Goal: Task Accomplishment & Management: Use online tool/utility

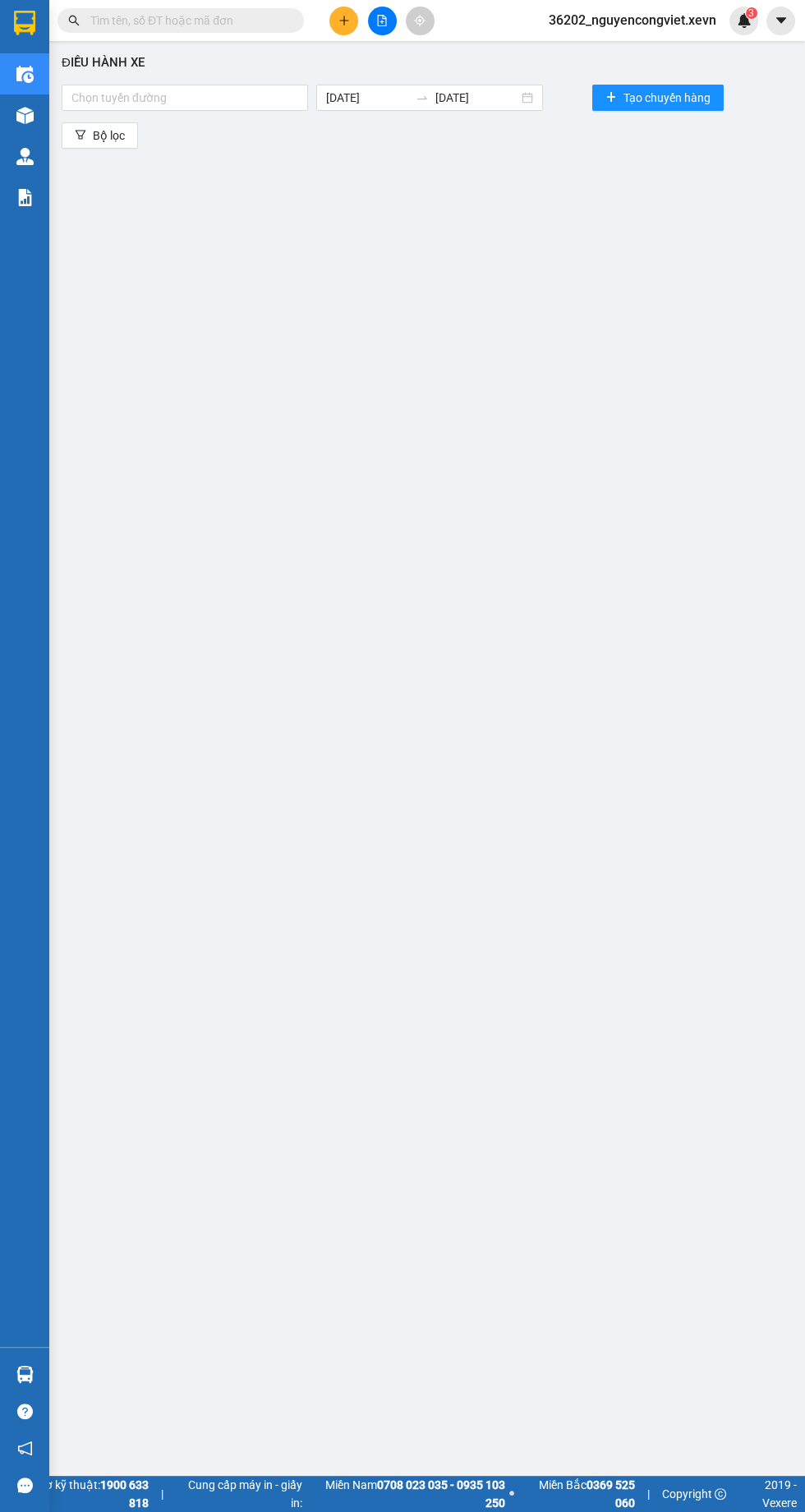
click at [135, 21] on input "text" at bounding box center [187, 21] width 194 height 18
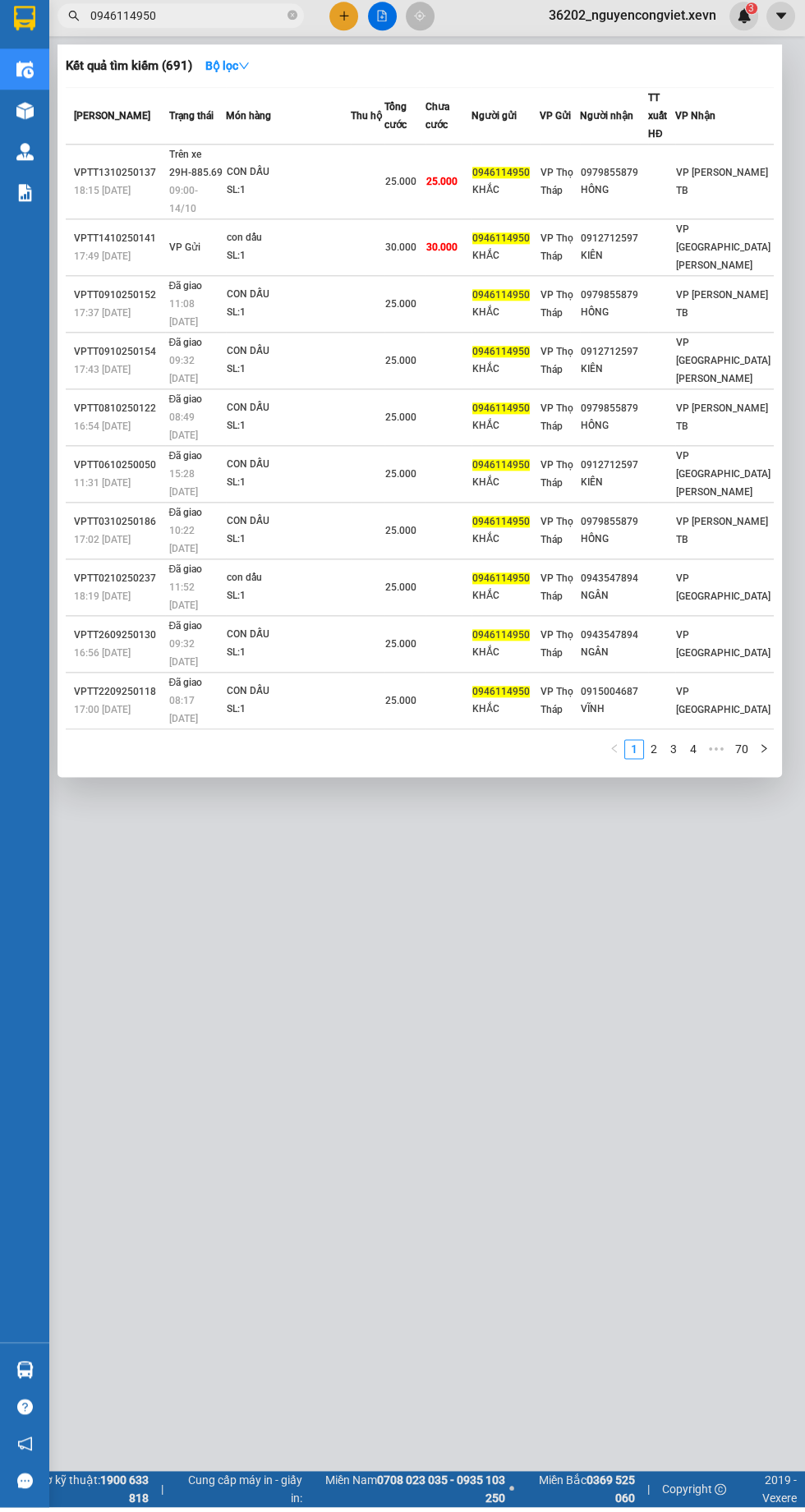
type input "0946114950"
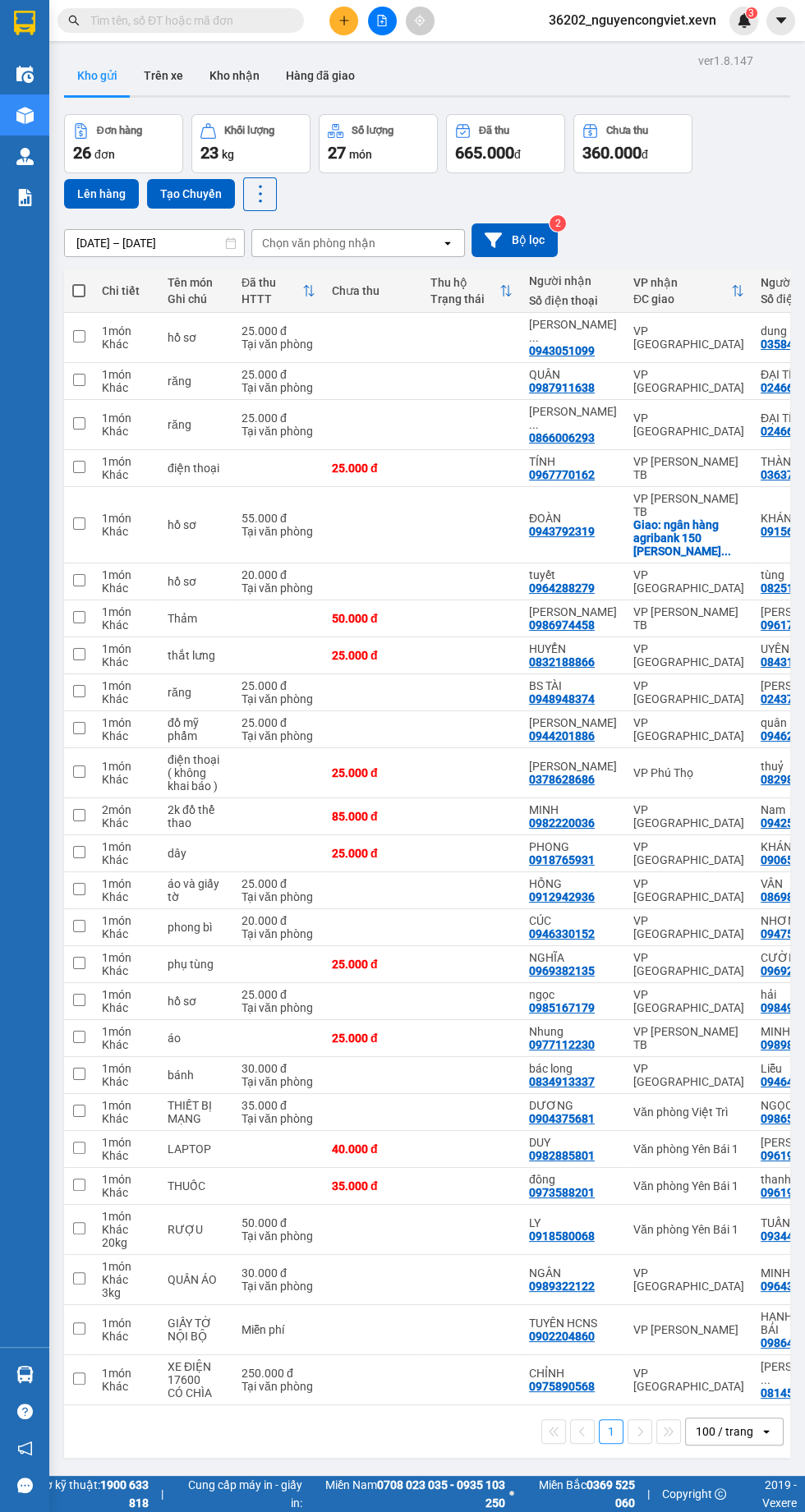
click at [220, 21] on input "text" at bounding box center [187, 21] width 194 height 18
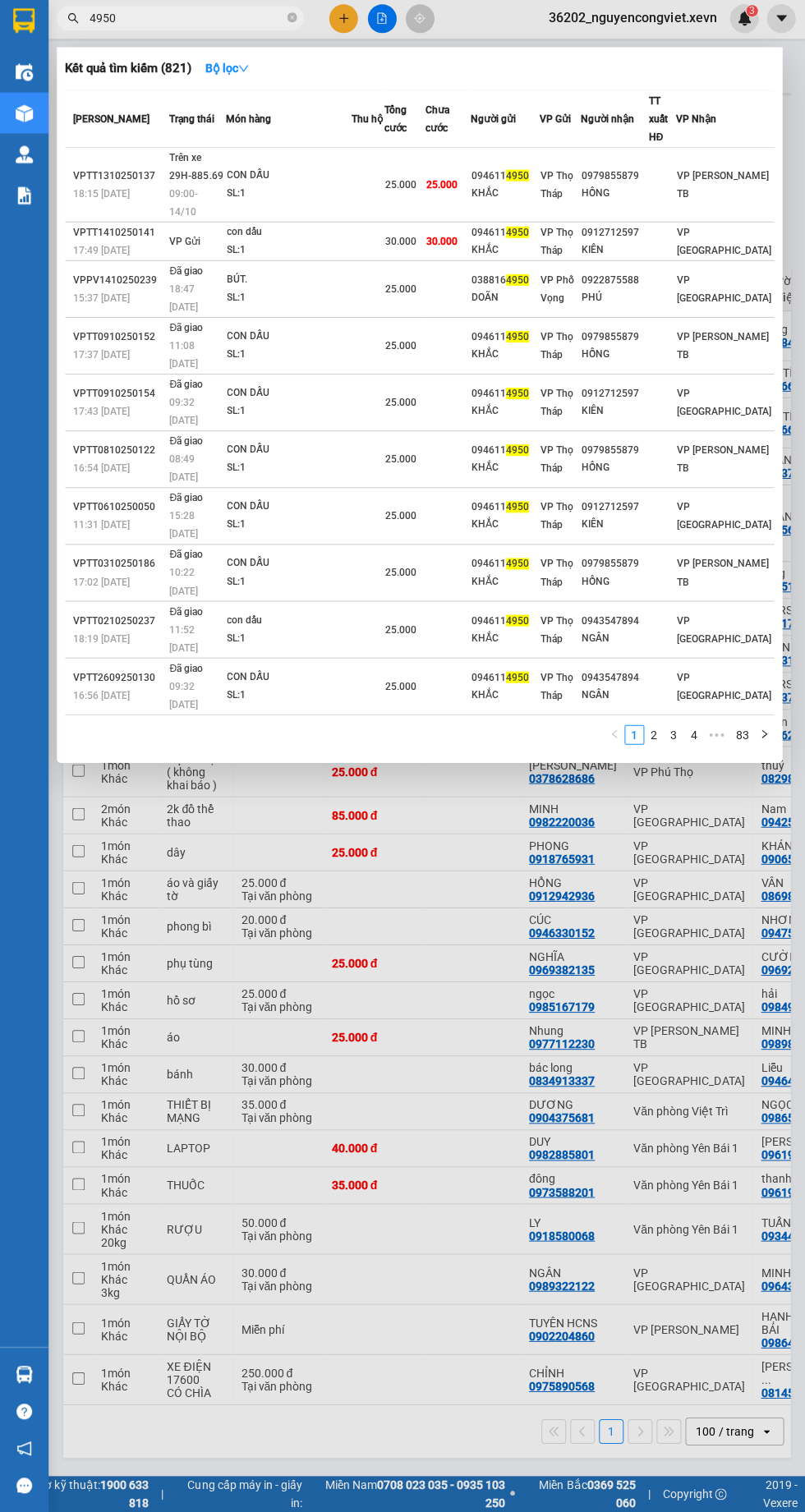
type input "4950"
